Goal: Use online tool/utility: Use online tool/utility

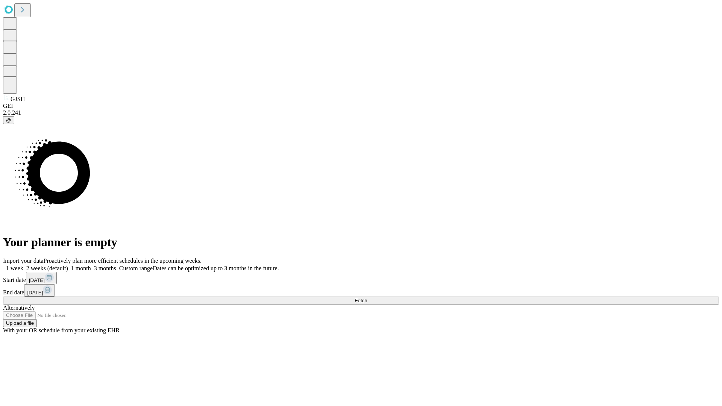
click at [367, 298] on span "Fetch" at bounding box center [361, 301] width 12 height 6
